Goal: Information Seeking & Learning: Learn about a topic

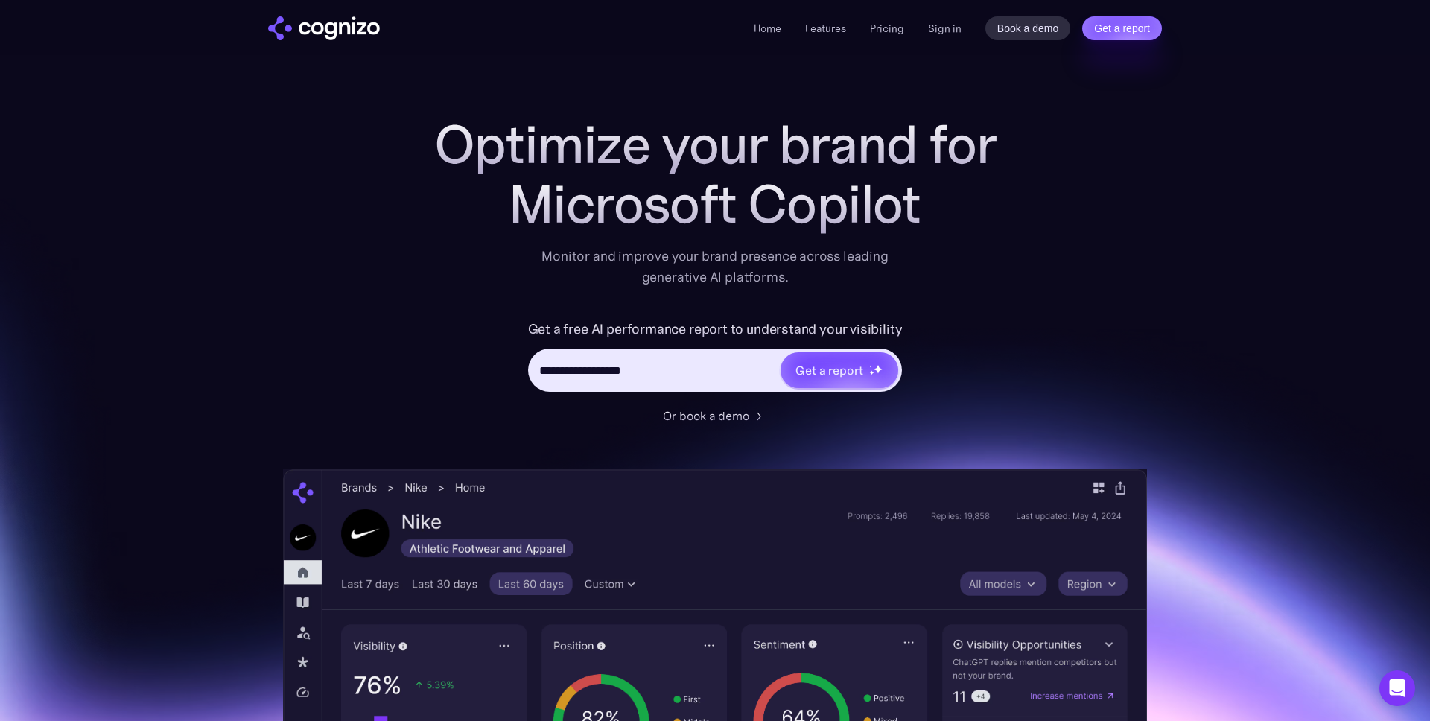
click at [888, 25] on link "Pricing" at bounding box center [887, 28] width 34 height 13
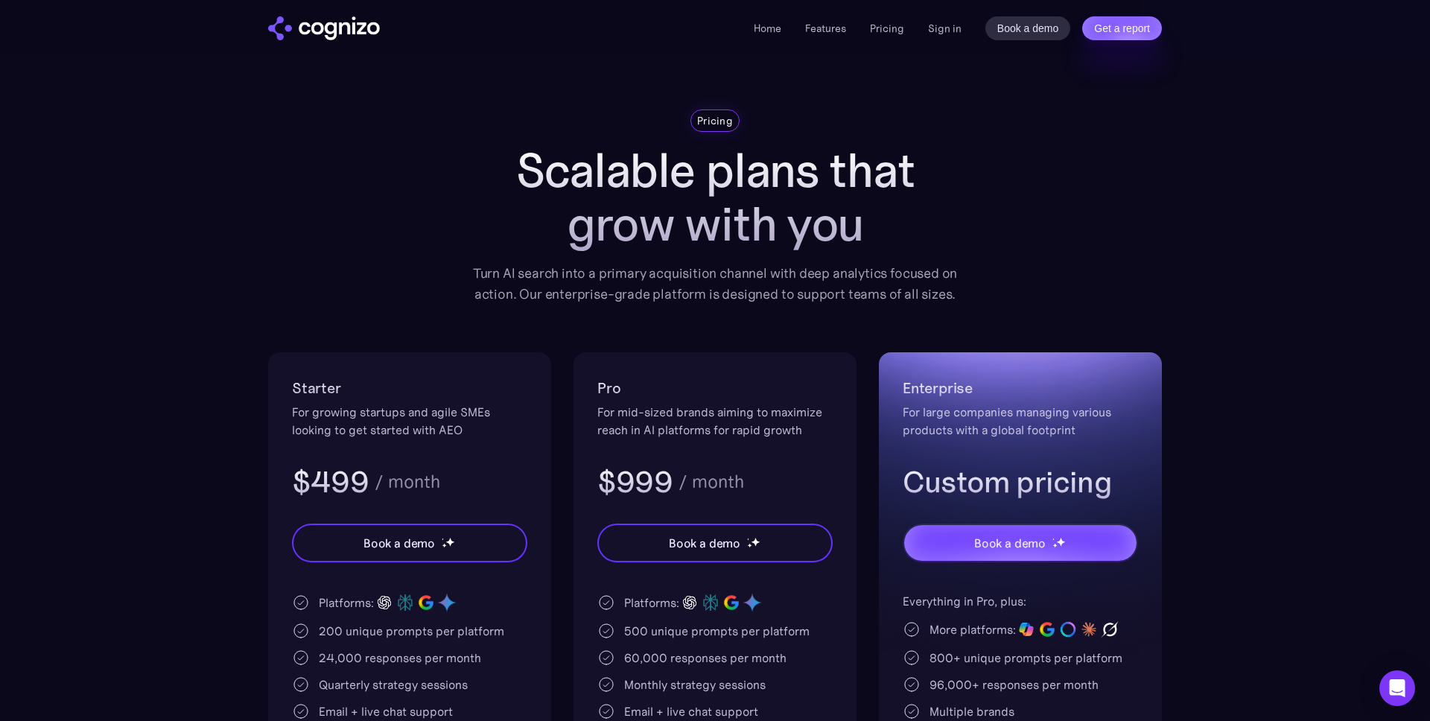
scroll to position [7, 0]
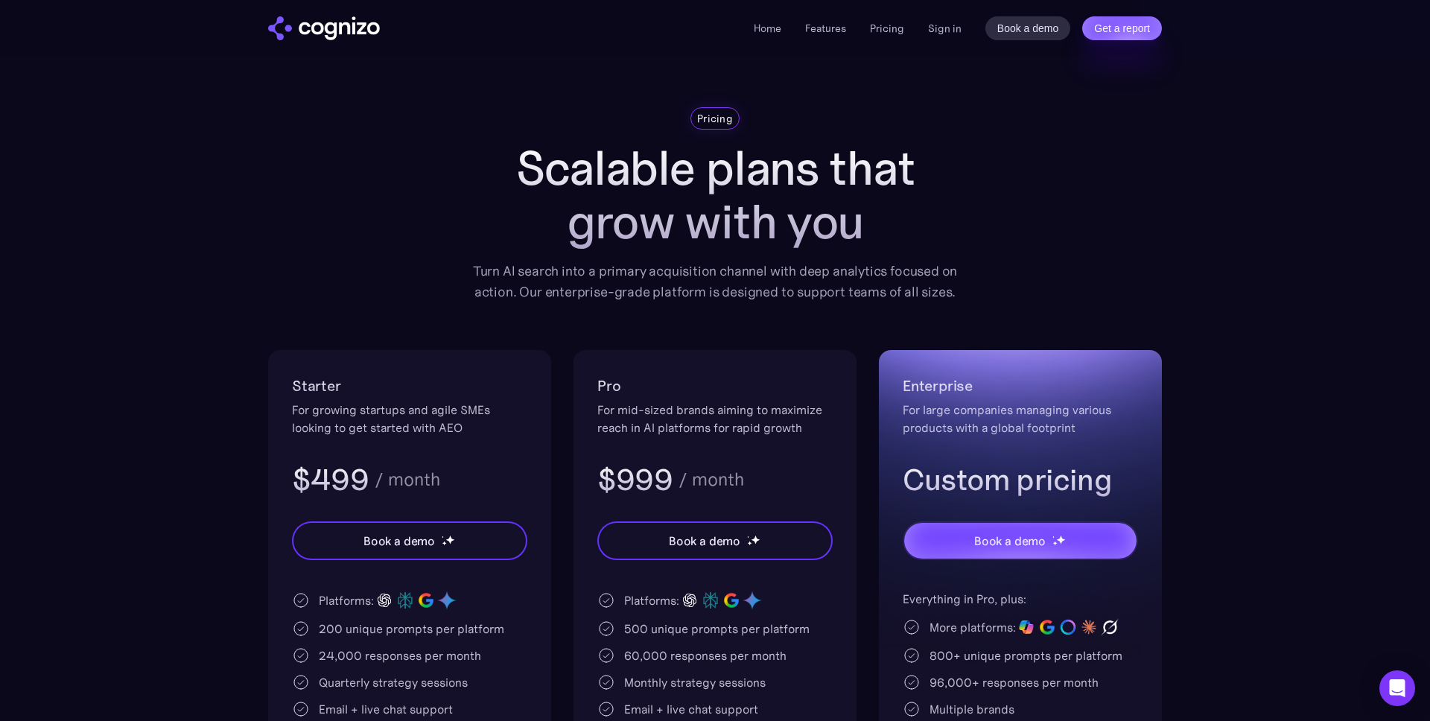
click at [356, 28] on img "home" at bounding box center [324, 28] width 112 height 24
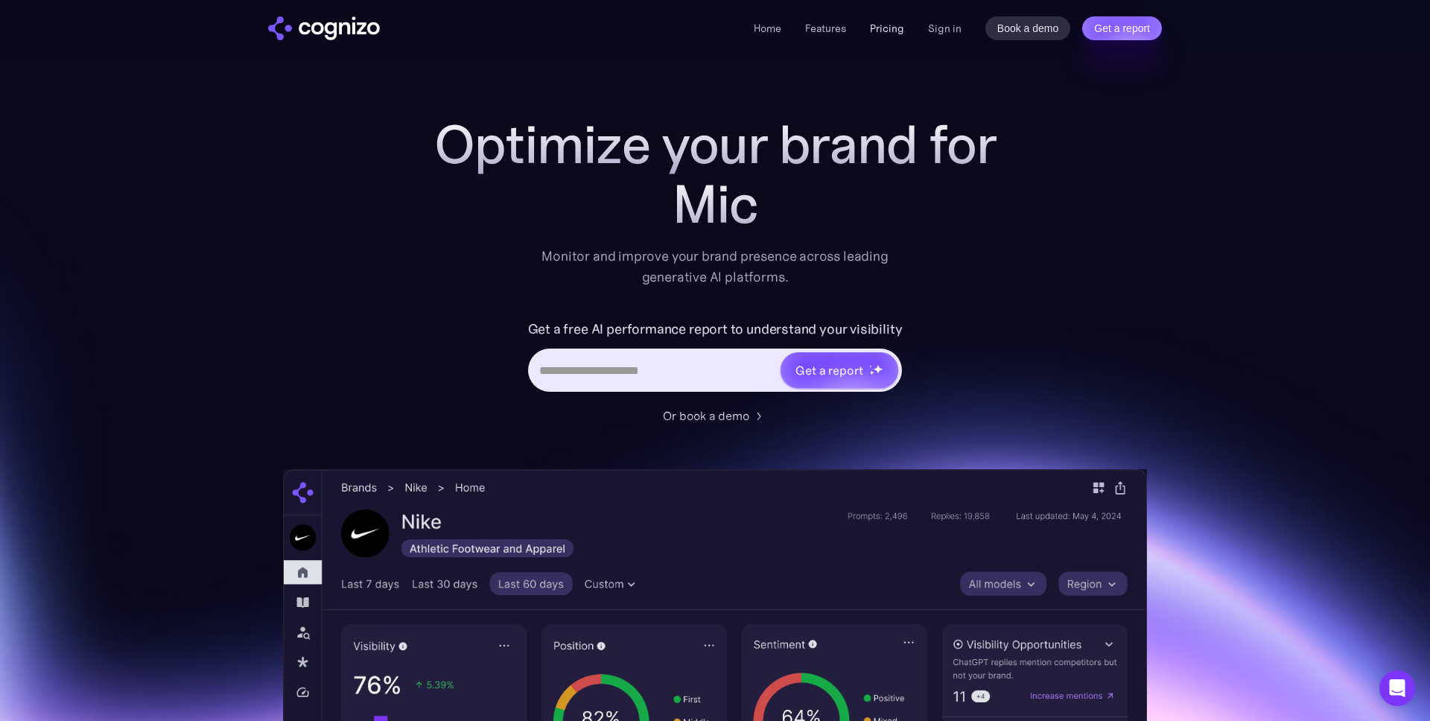
click at [890, 30] on link "Pricing" at bounding box center [887, 28] width 34 height 13
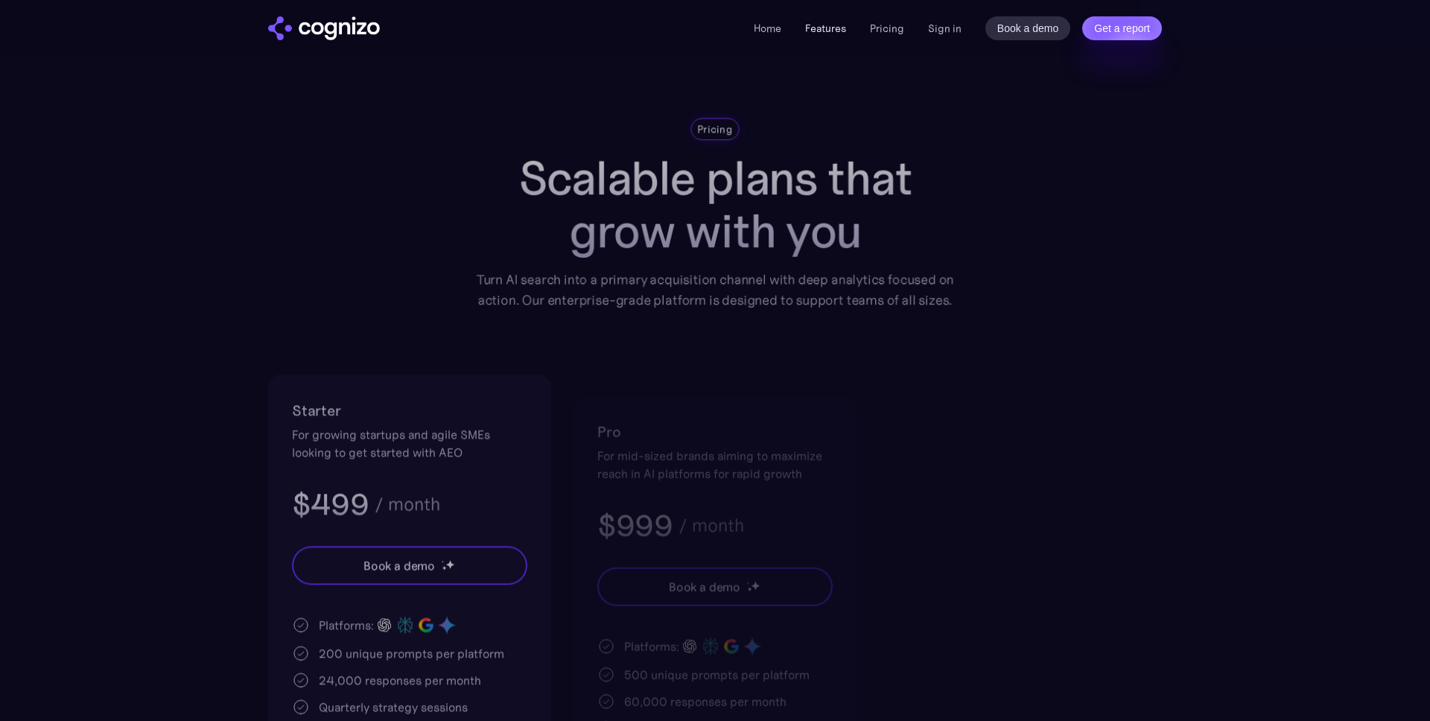
click at [824, 28] on link "Features" at bounding box center [825, 28] width 41 height 13
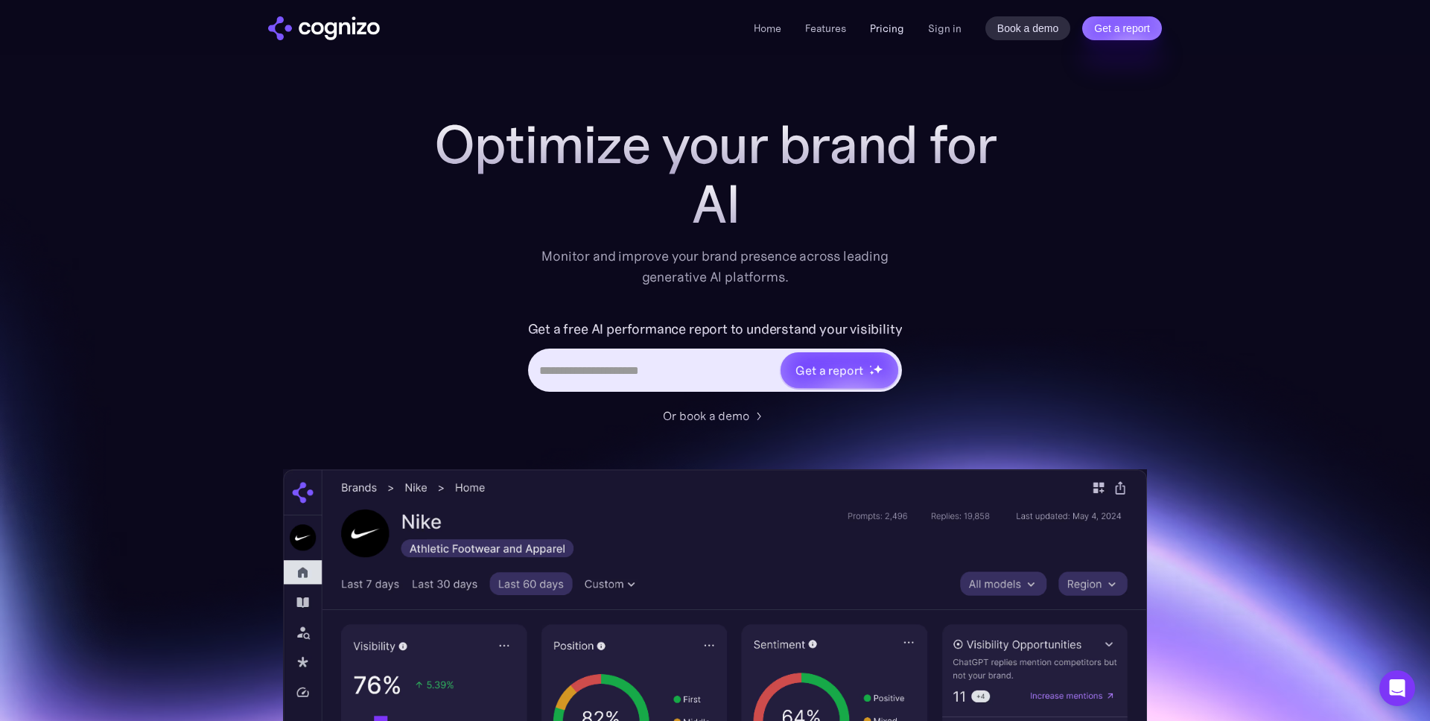
click at [888, 29] on link "Pricing" at bounding box center [887, 28] width 34 height 13
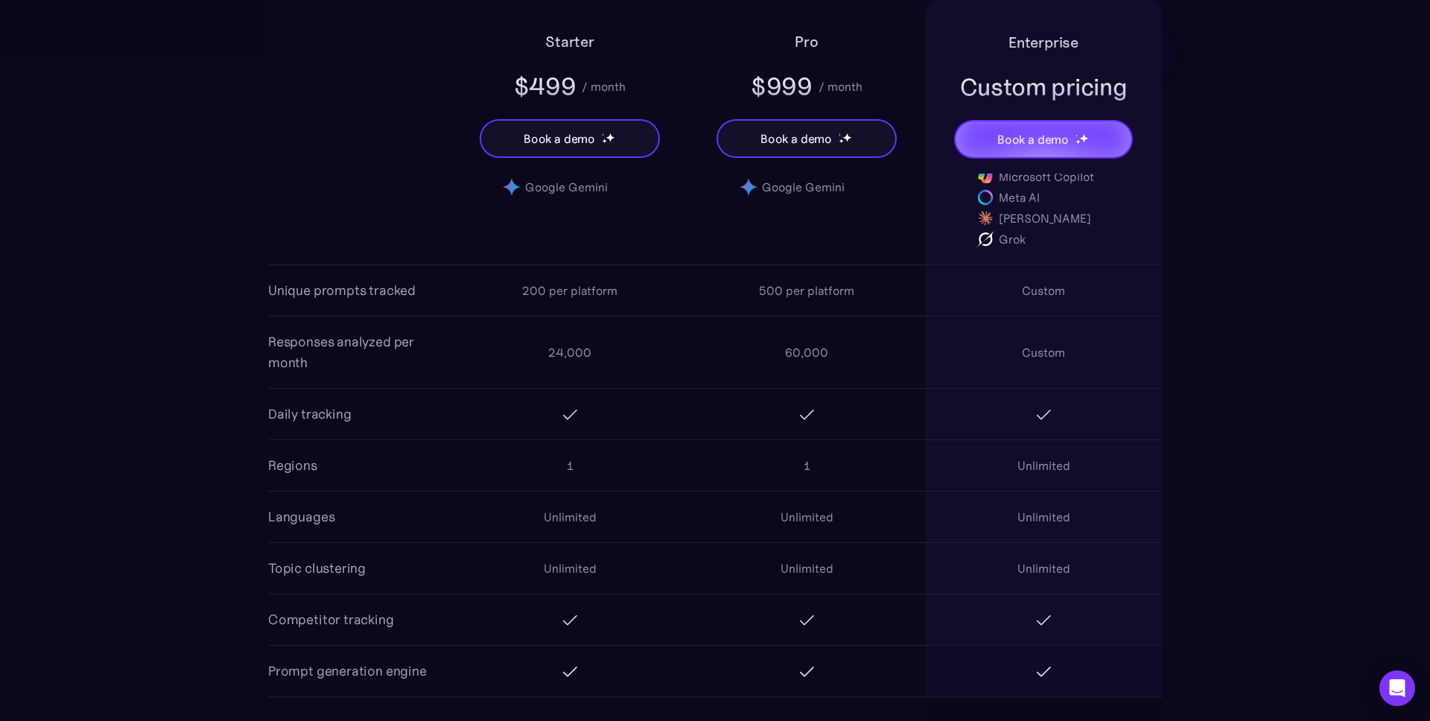
scroll to position [1190, 0]
